Goal: Task Accomplishment & Management: Manage account settings

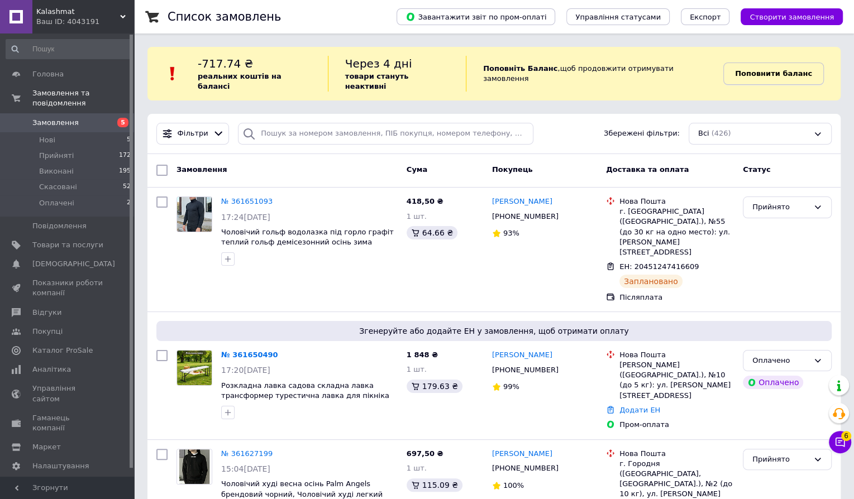
click at [794, 69] on b "Поповнити баланс" at bounding box center [773, 73] width 77 height 8
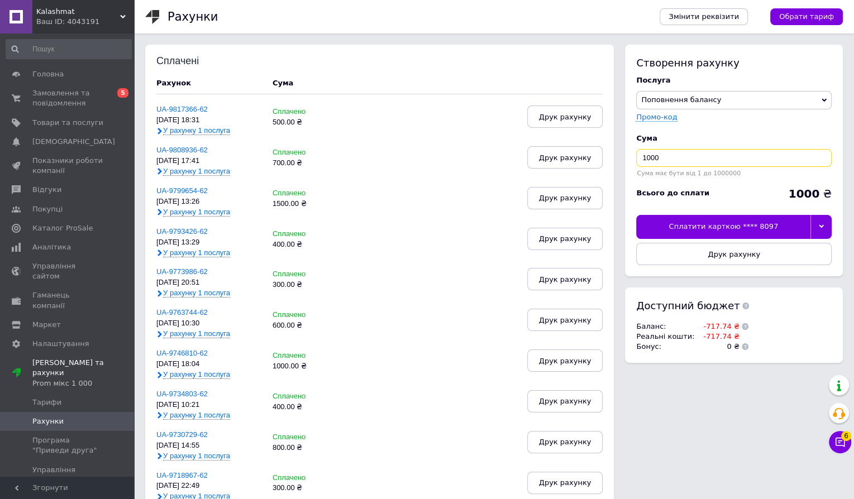
drag, startPoint x: 667, startPoint y: 150, endPoint x: 674, endPoint y: 159, distance: 10.7
click at [674, 159] on input "1000" at bounding box center [734, 158] width 196 height 18
type input "700"
click at [776, 218] on div "Сплатити карткою **** 8097" at bounding box center [723, 226] width 174 height 23
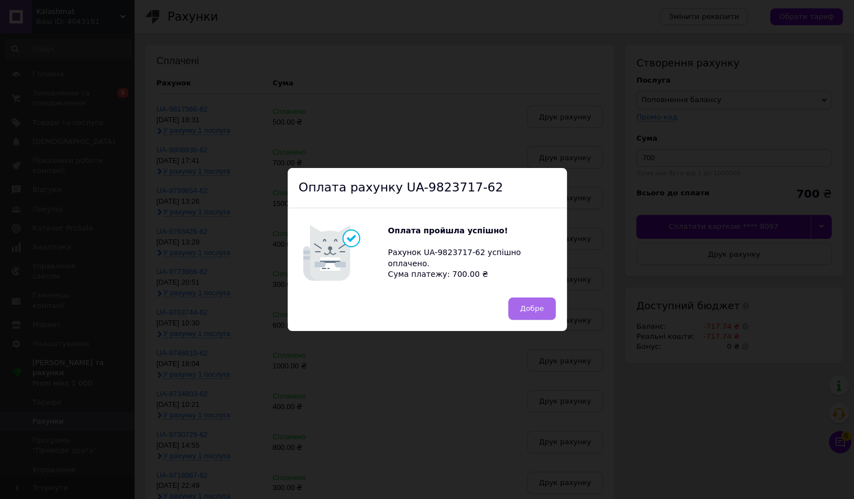
click at [547, 313] on button "Добре" at bounding box center [531, 309] width 47 height 22
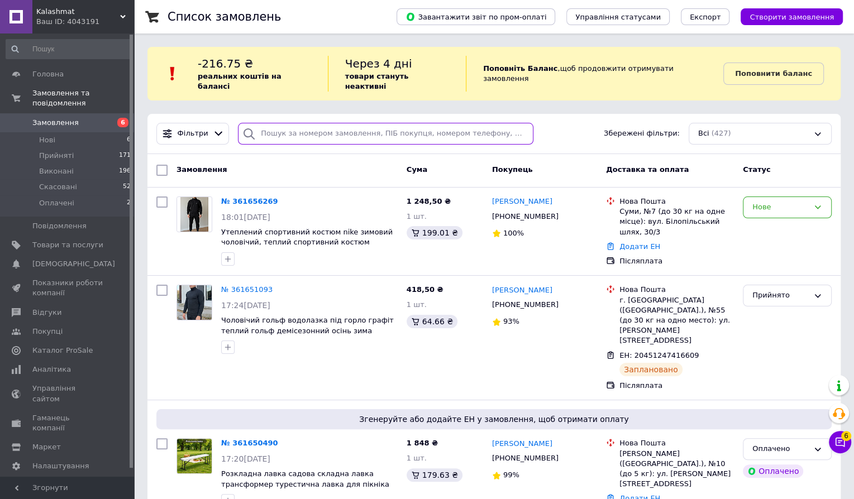
click at [284, 123] on input "search" at bounding box center [385, 134] width 295 height 22
paste input "38 (096) 843-77-01"
type input "38 (096) 843-77-01"
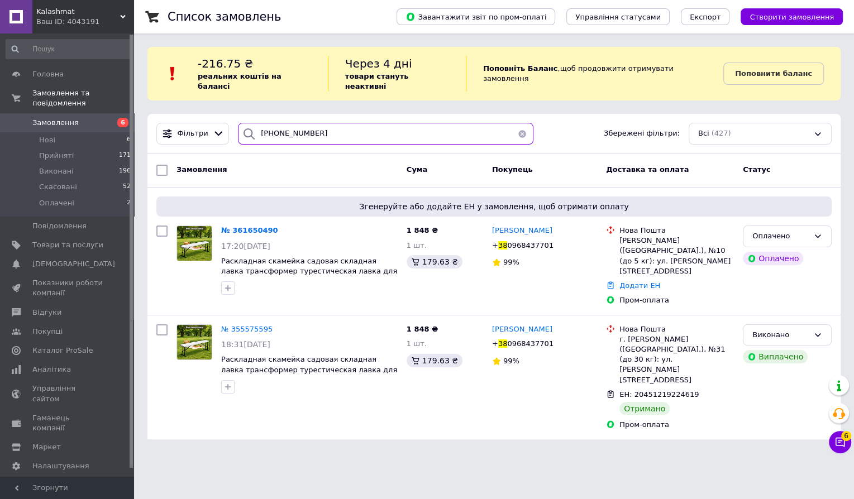
click at [341, 123] on input "38 (096) 843-77-01" at bounding box center [385, 134] width 295 height 22
